Goal: Transaction & Acquisition: Register for event/course

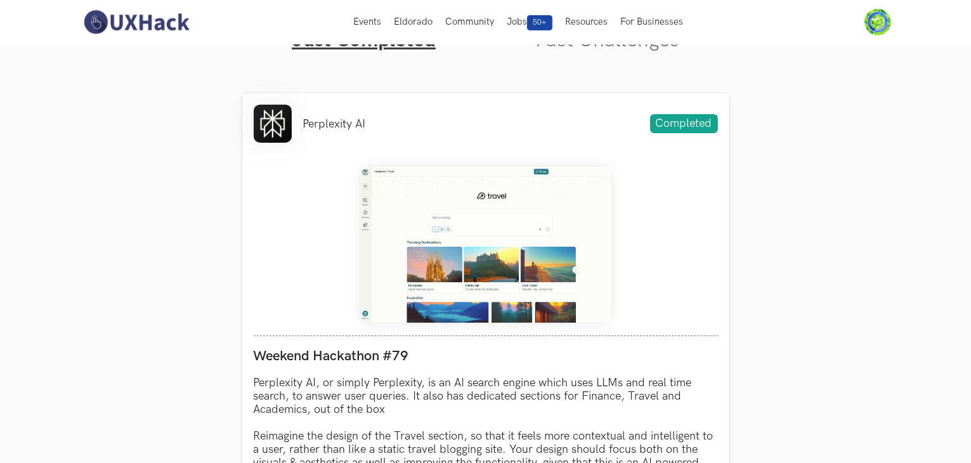
scroll to position [437, 0]
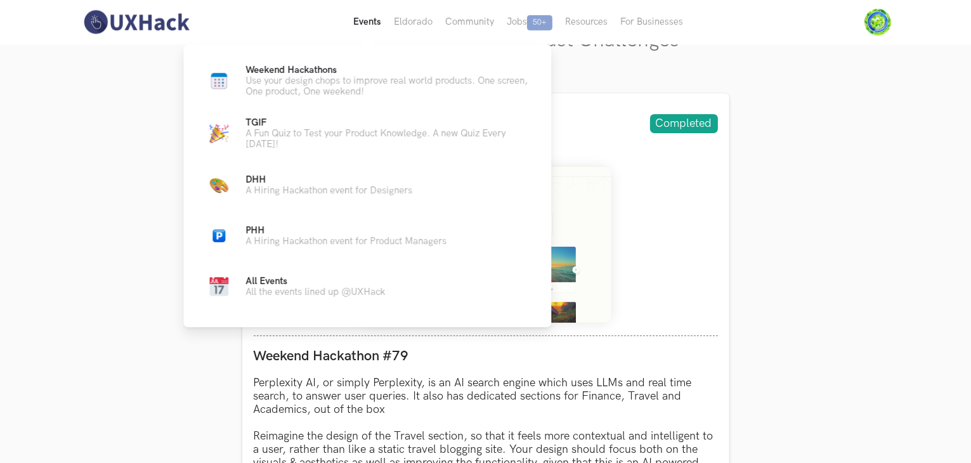
click at [361, 18] on button "Events Live" at bounding box center [367, 22] width 41 height 44
click at [310, 88] on p "Use your design chops to improve real world products. One screen, One product, …" at bounding box center [389, 87] width 286 height 22
